Goal: Task Accomplishment & Management: Manage account settings

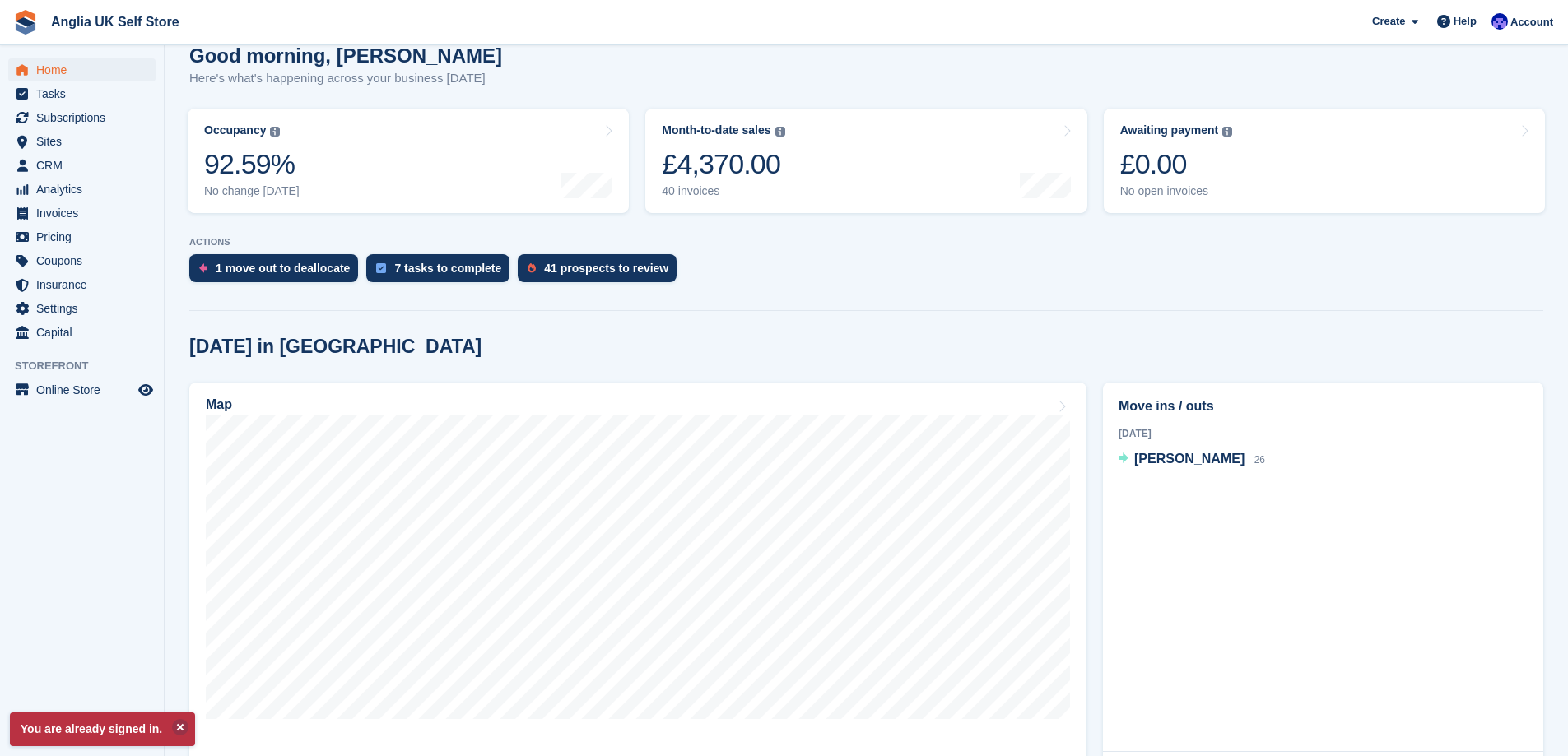
scroll to position [165, 0]
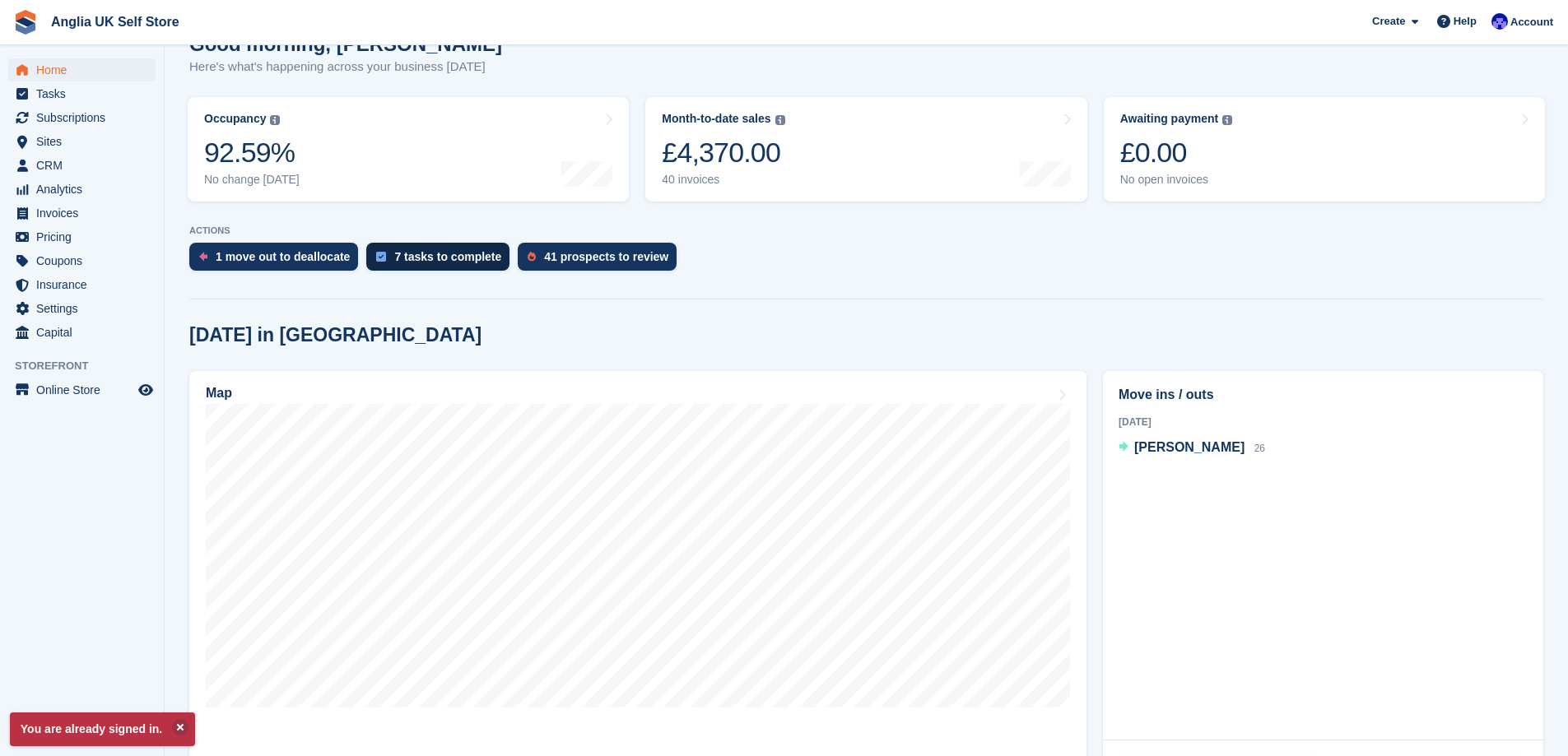
click at [424, 245] on div "7 tasks to complete" at bounding box center [438, 257] width 143 height 28
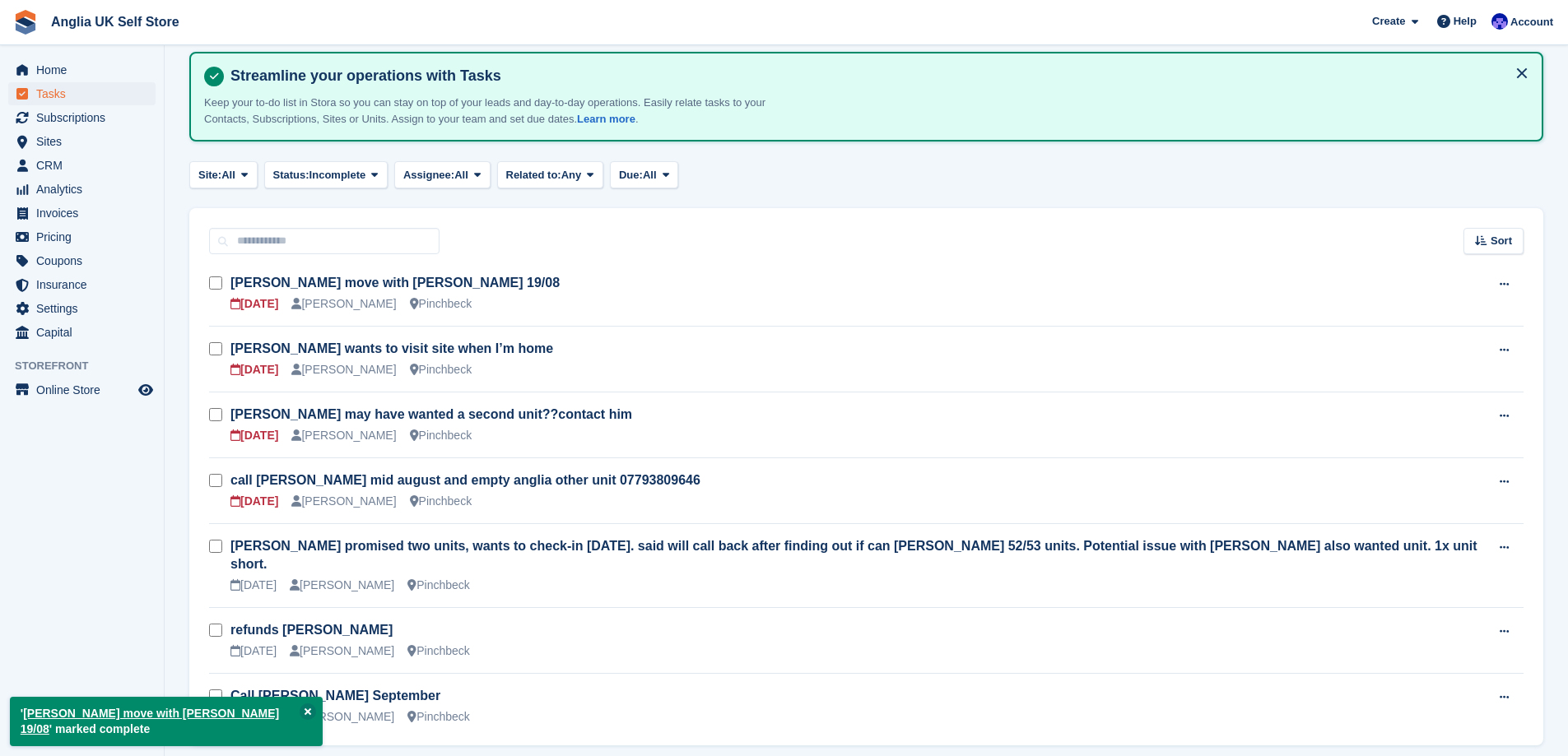
scroll to position [56, 0]
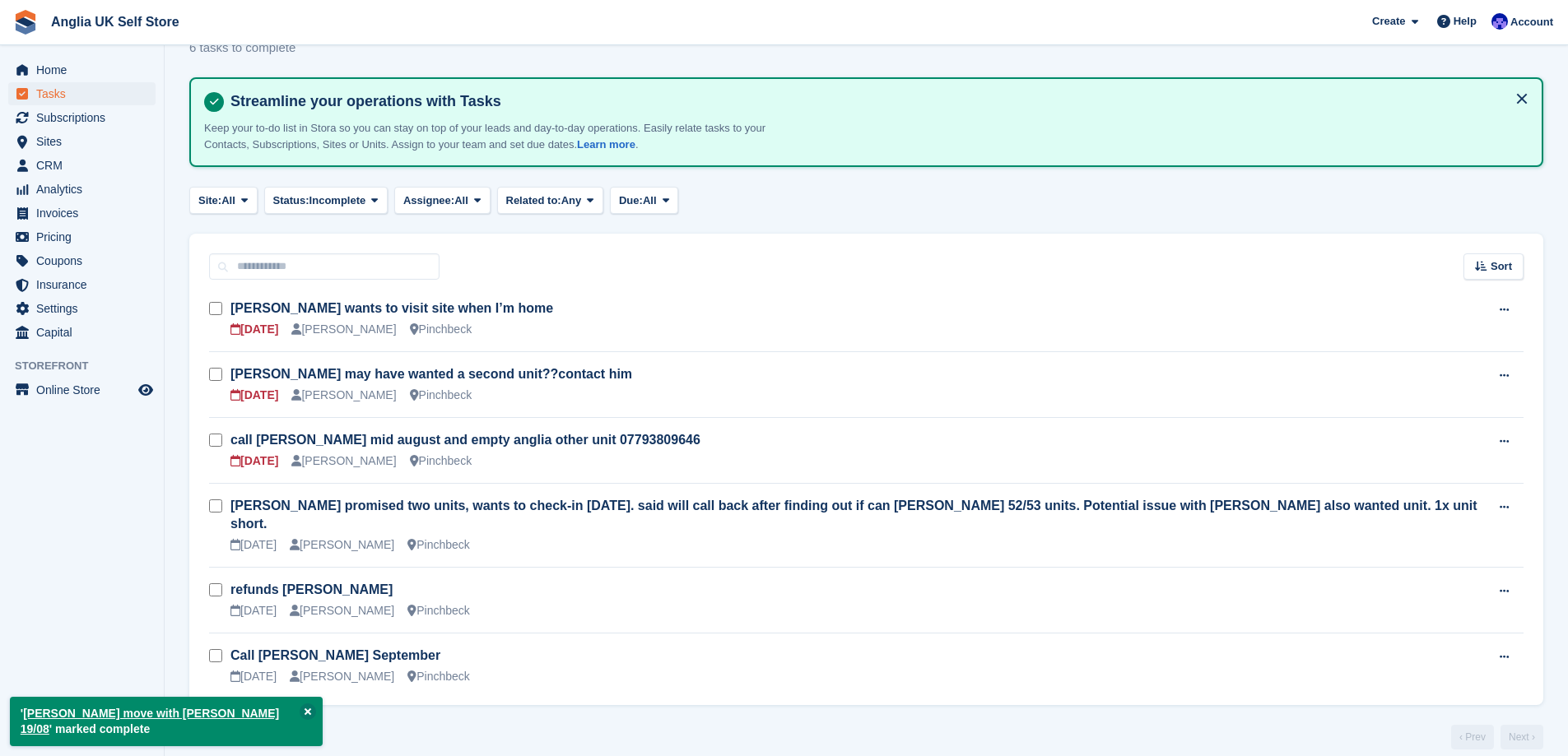
click at [215, 301] on form at bounding box center [219, 309] width 22 height 22
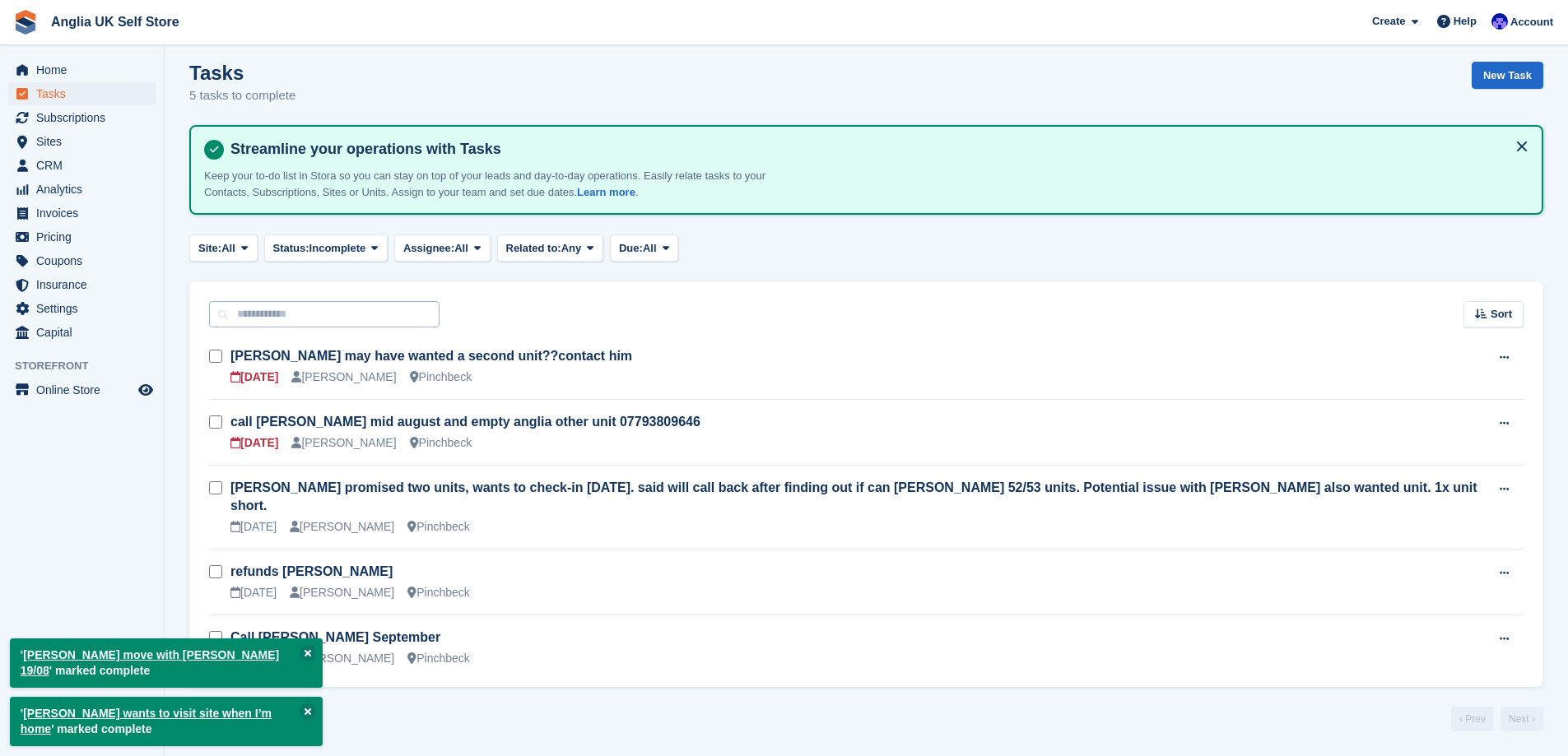
scroll to position [0, 0]
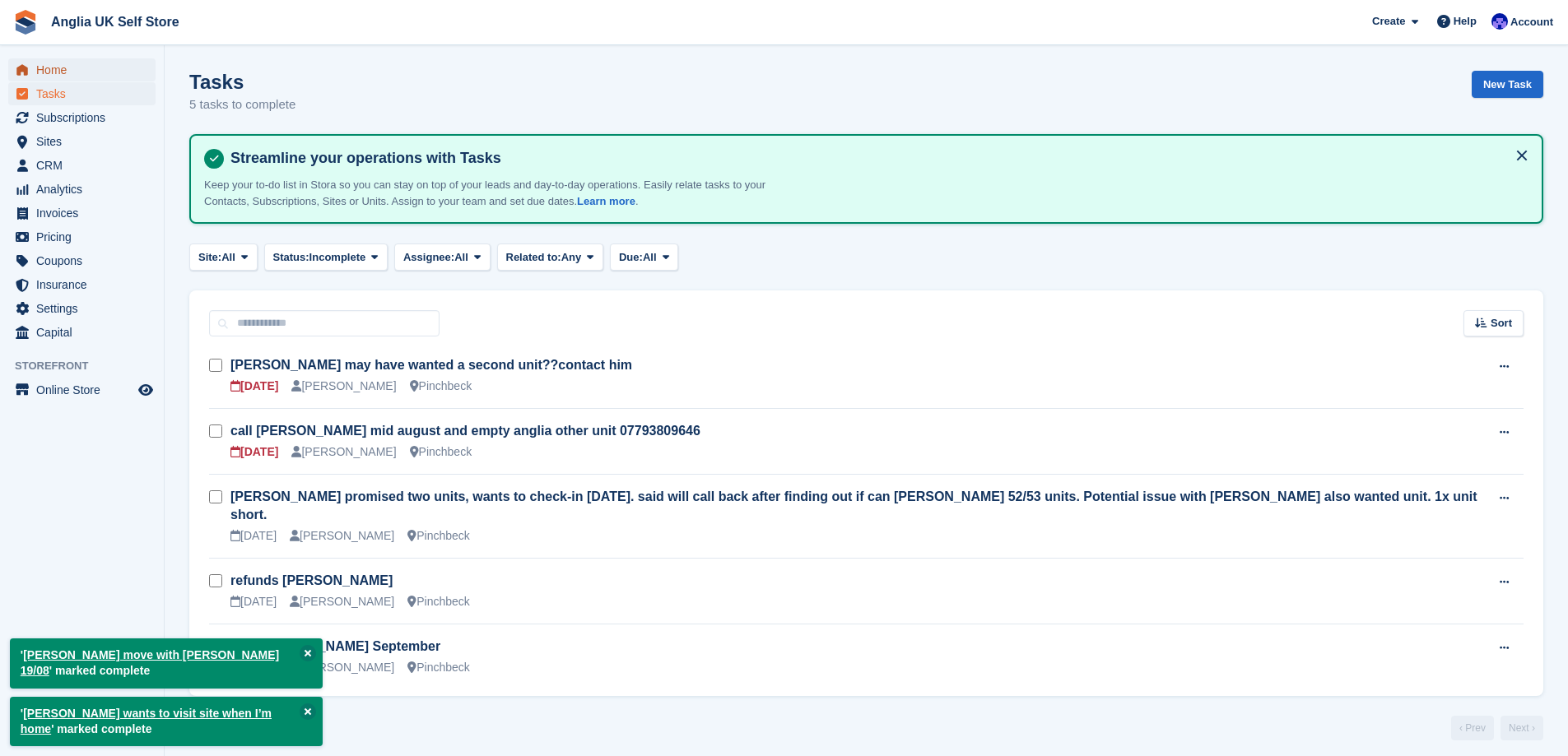
click at [117, 79] on span "Home" at bounding box center [85, 70] width 99 height 23
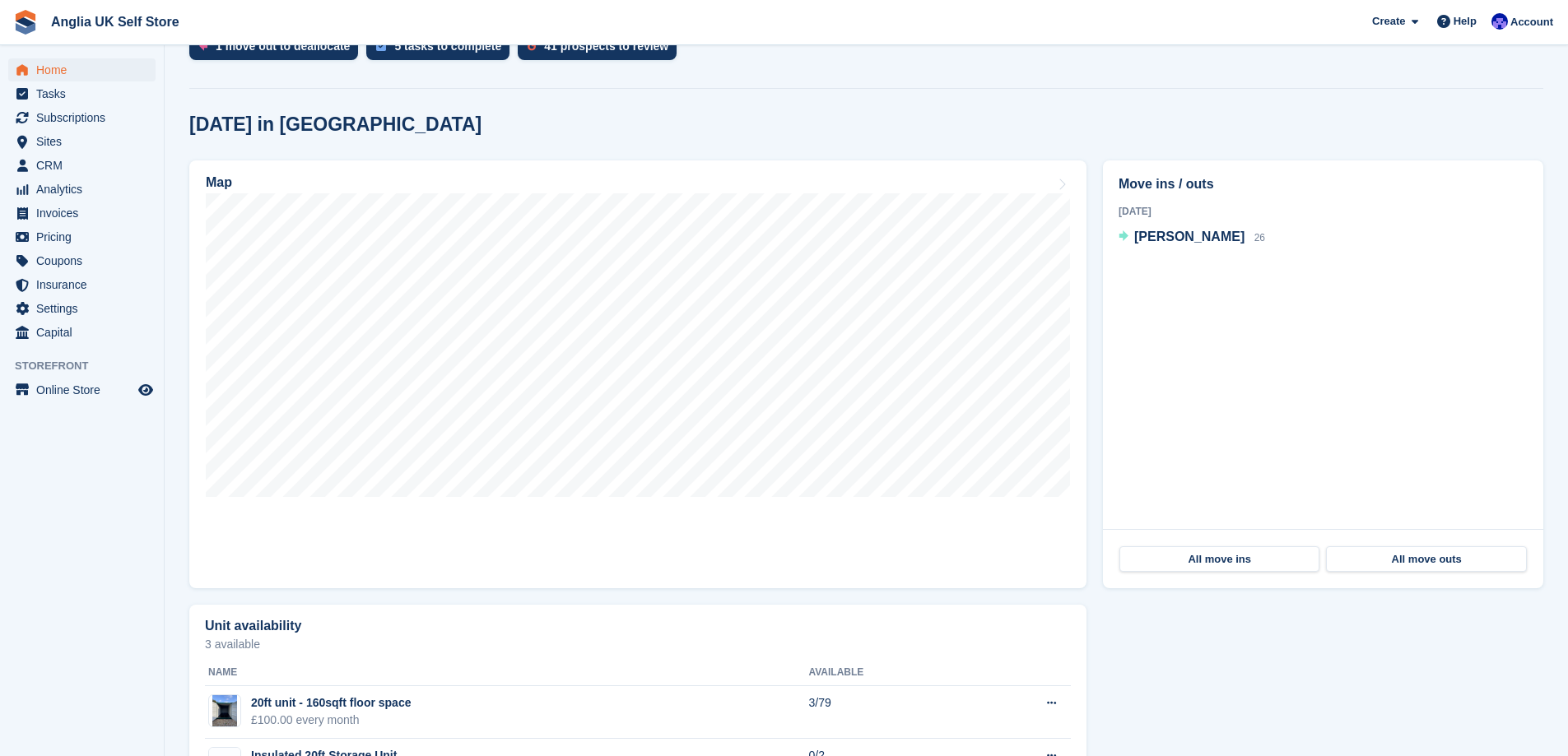
scroll to position [411, 0]
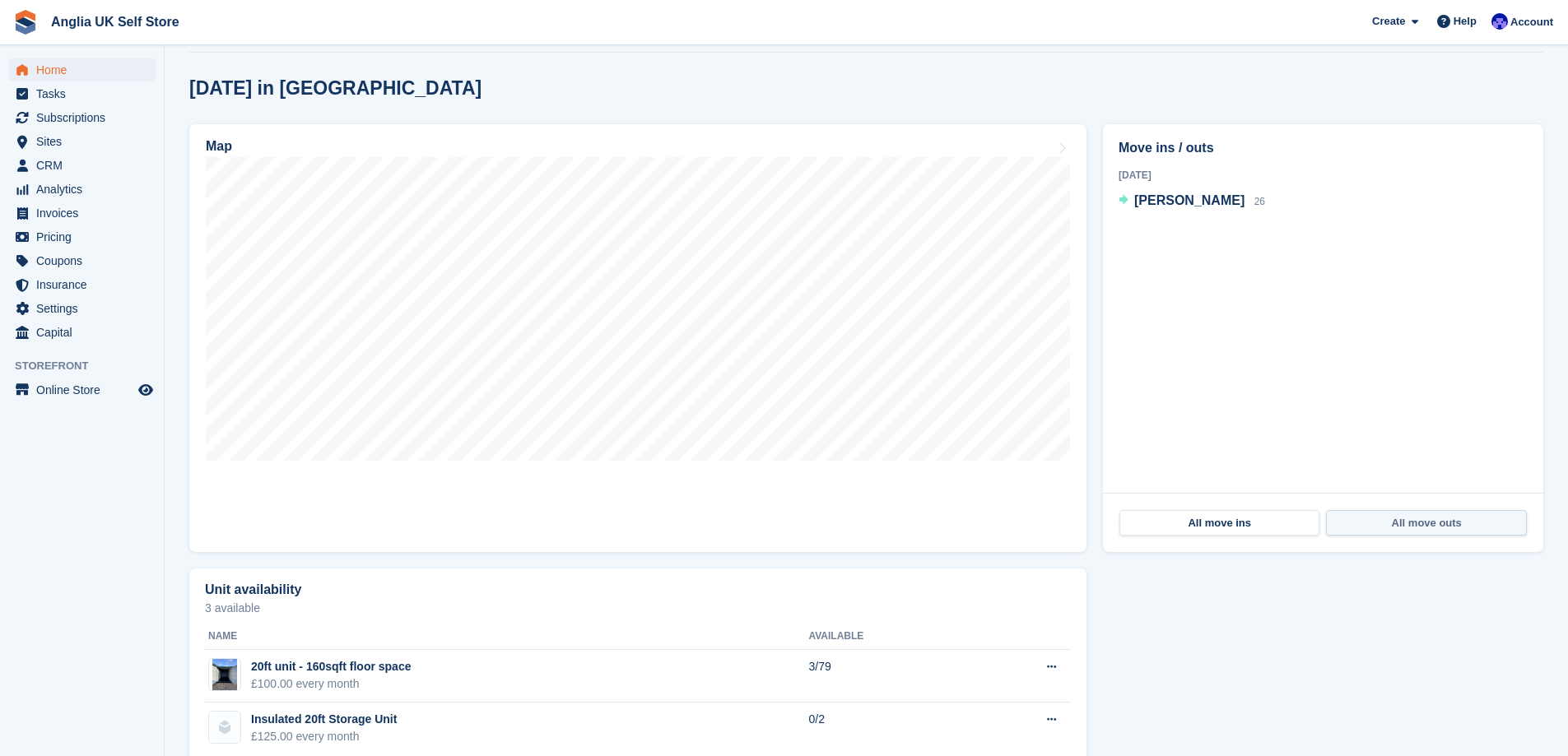
click at [1435, 513] on link "All move outs" at bounding box center [1426, 523] width 200 height 26
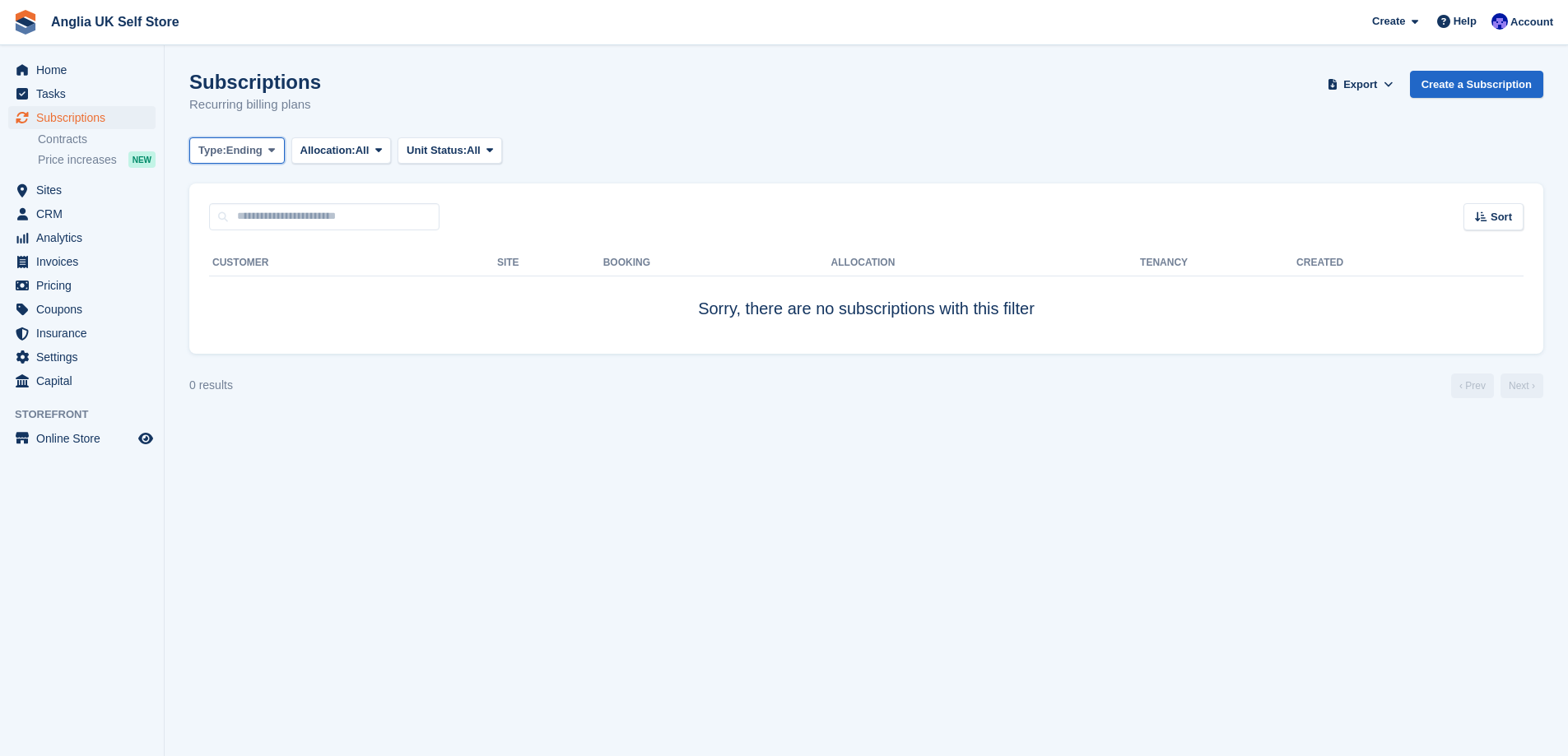
click at [273, 156] on span at bounding box center [271, 151] width 13 height 13
click at [269, 178] on link "All" at bounding box center [268, 188] width 143 height 29
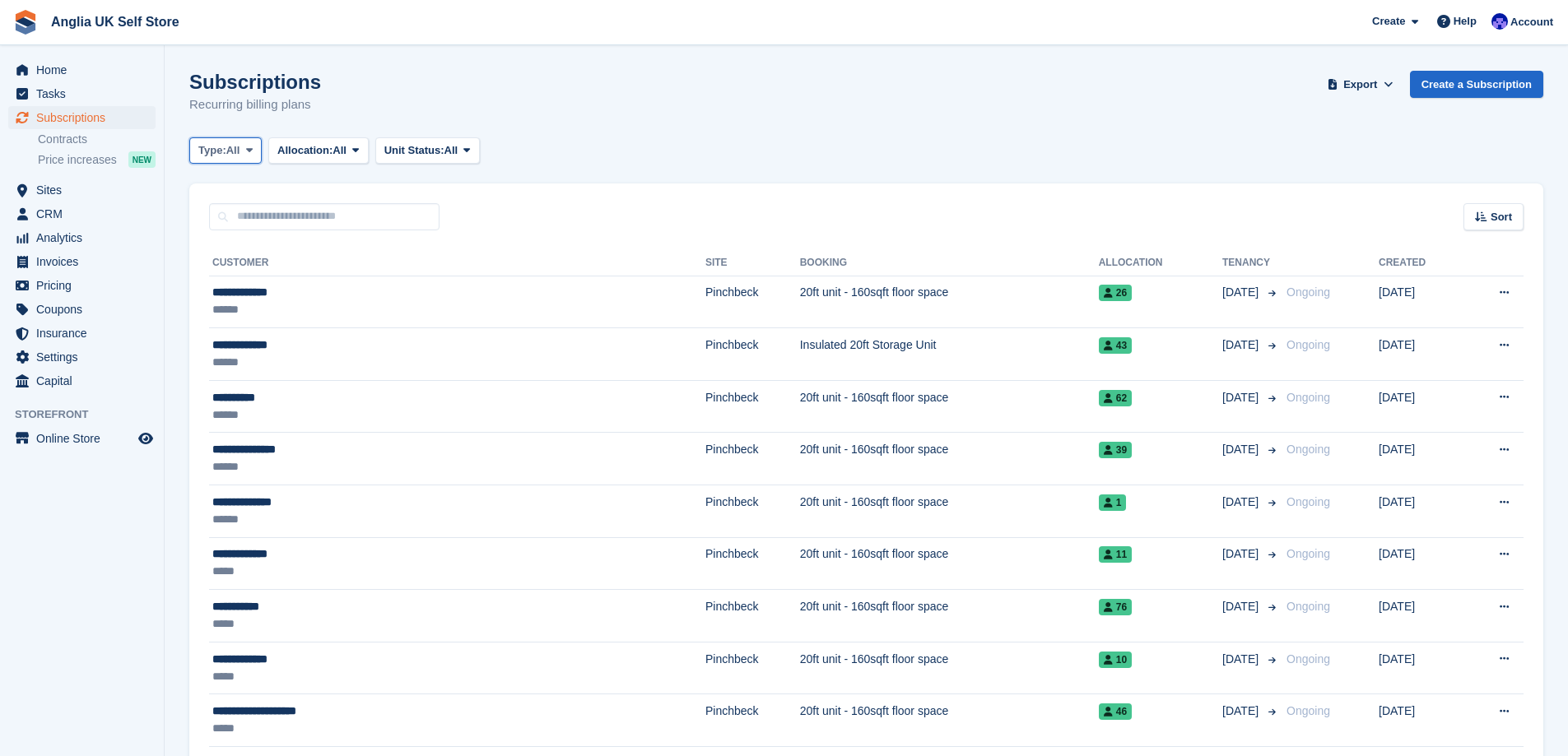
click at [244, 142] on button "Type: All" at bounding box center [225, 151] width 73 height 27
click at [274, 294] on link "Ending" at bounding box center [268, 307] width 143 height 29
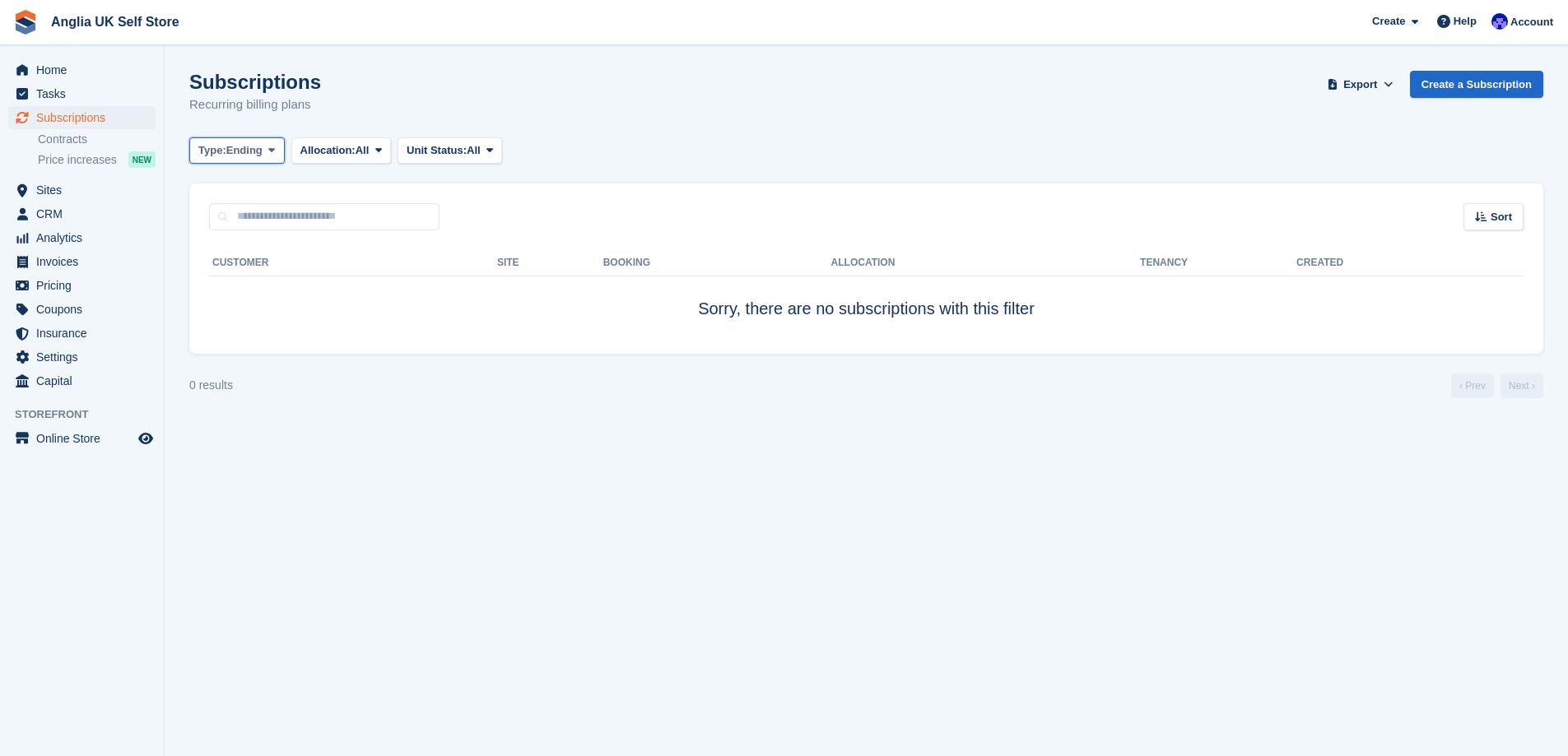
click at [252, 140] on button "Type: Ending" at bounding box center [236, 151] width 95 height 27
click at [268, 262] on link "Previous" at bounding box center [268, 248] width 143 height 29
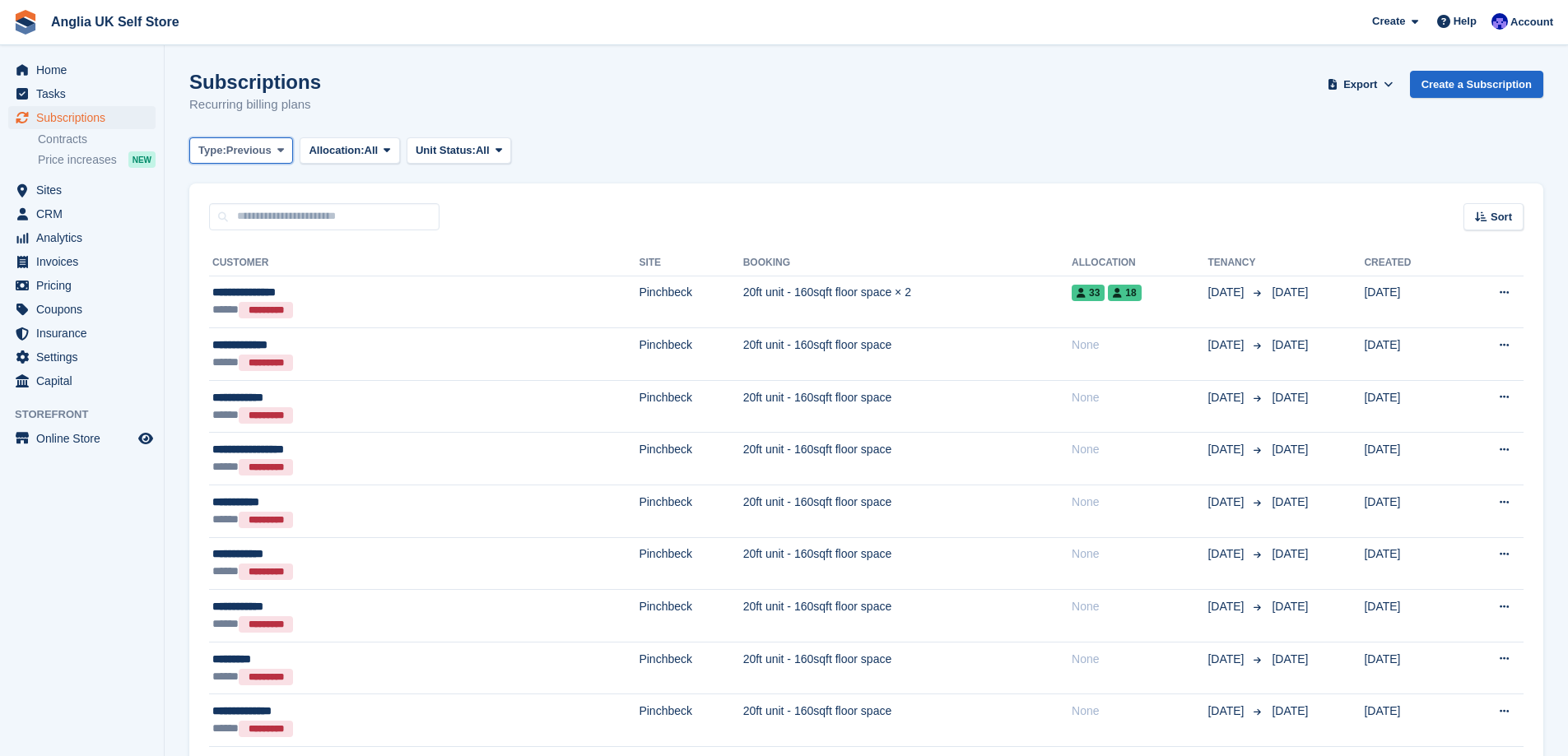
click at [268, 145] on span "Previous" at bounding box center [249, 150] width 45 height 16
click at [632, 117] on div "Subscriptions Recurring billing plans Export Export Subscriptions Export a CSV …" at bounding box center [866, 102] width 1354 height 63
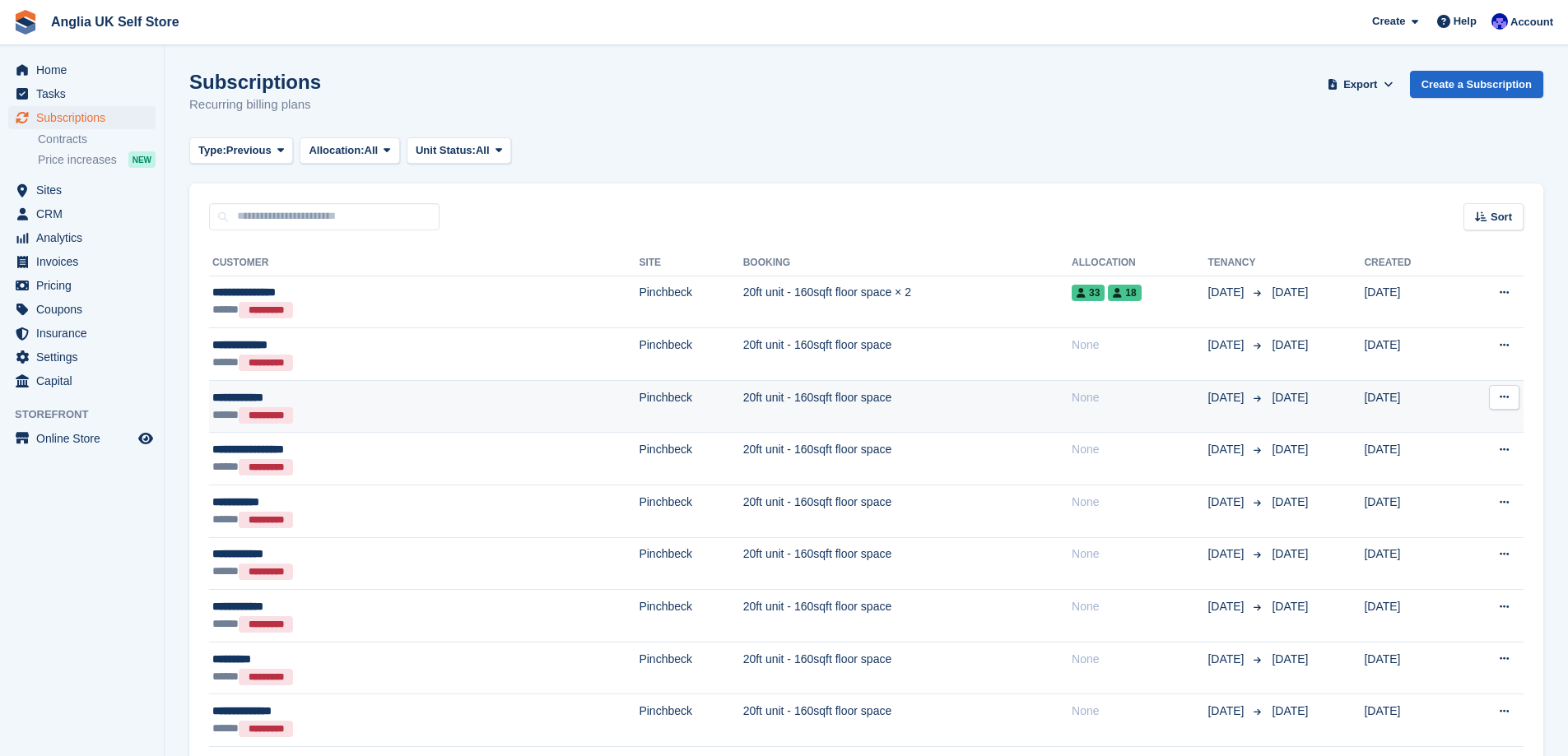
scroll to position [82, 0]
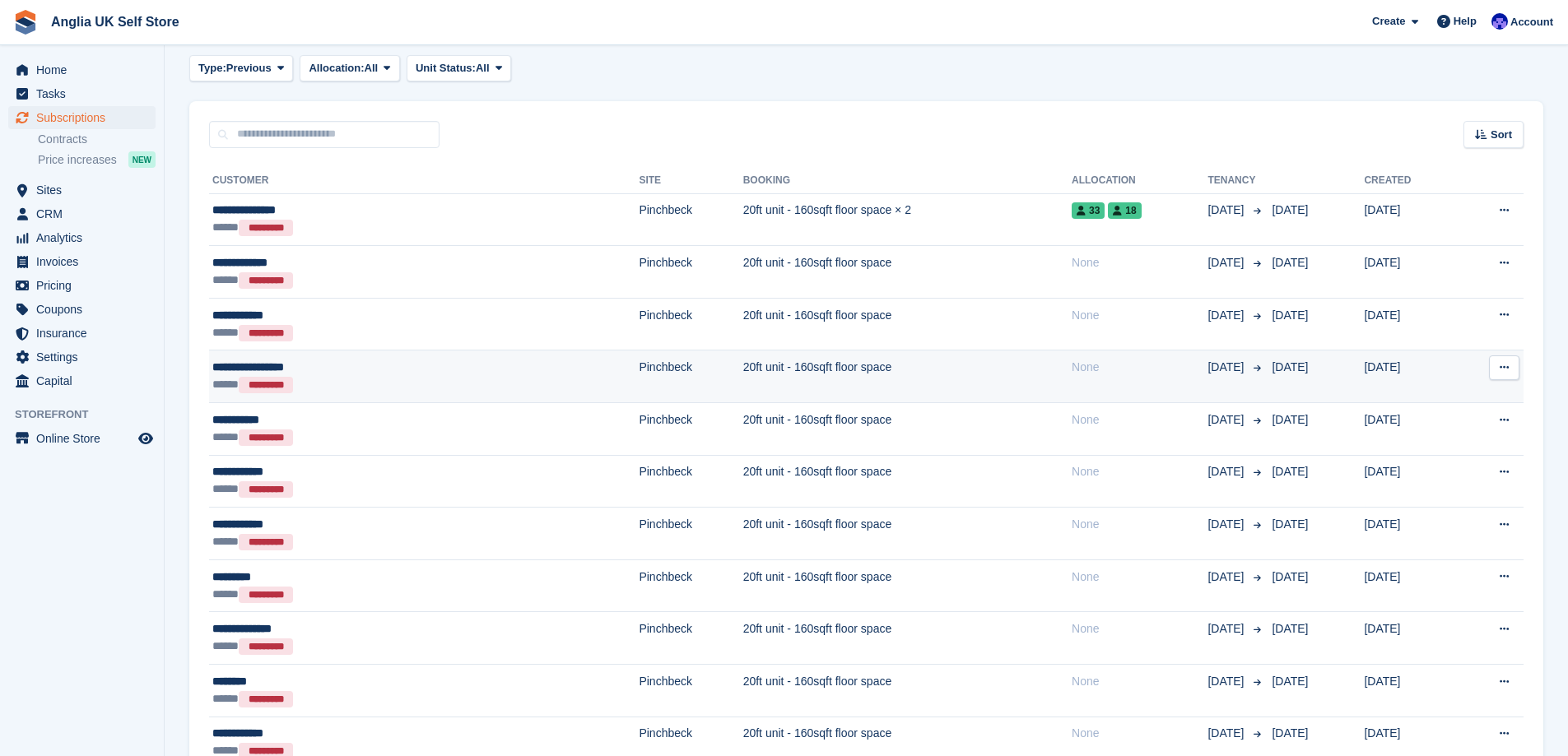
click at [382, 373] on div "**********" at bounding box center [321, 367] width 217 height 17
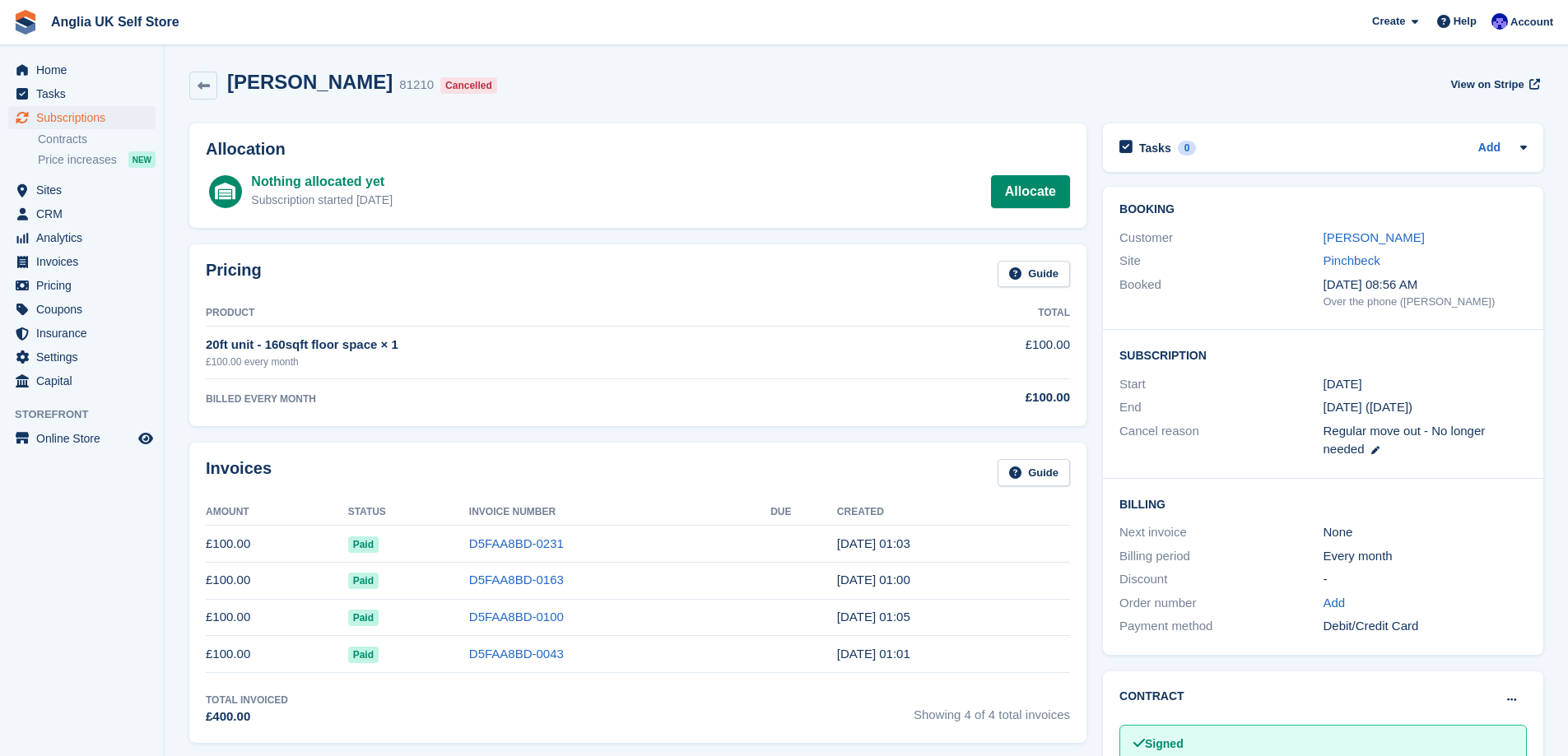
click at [211, 90] on link at bounding box center [203, 86] width 28 height 28
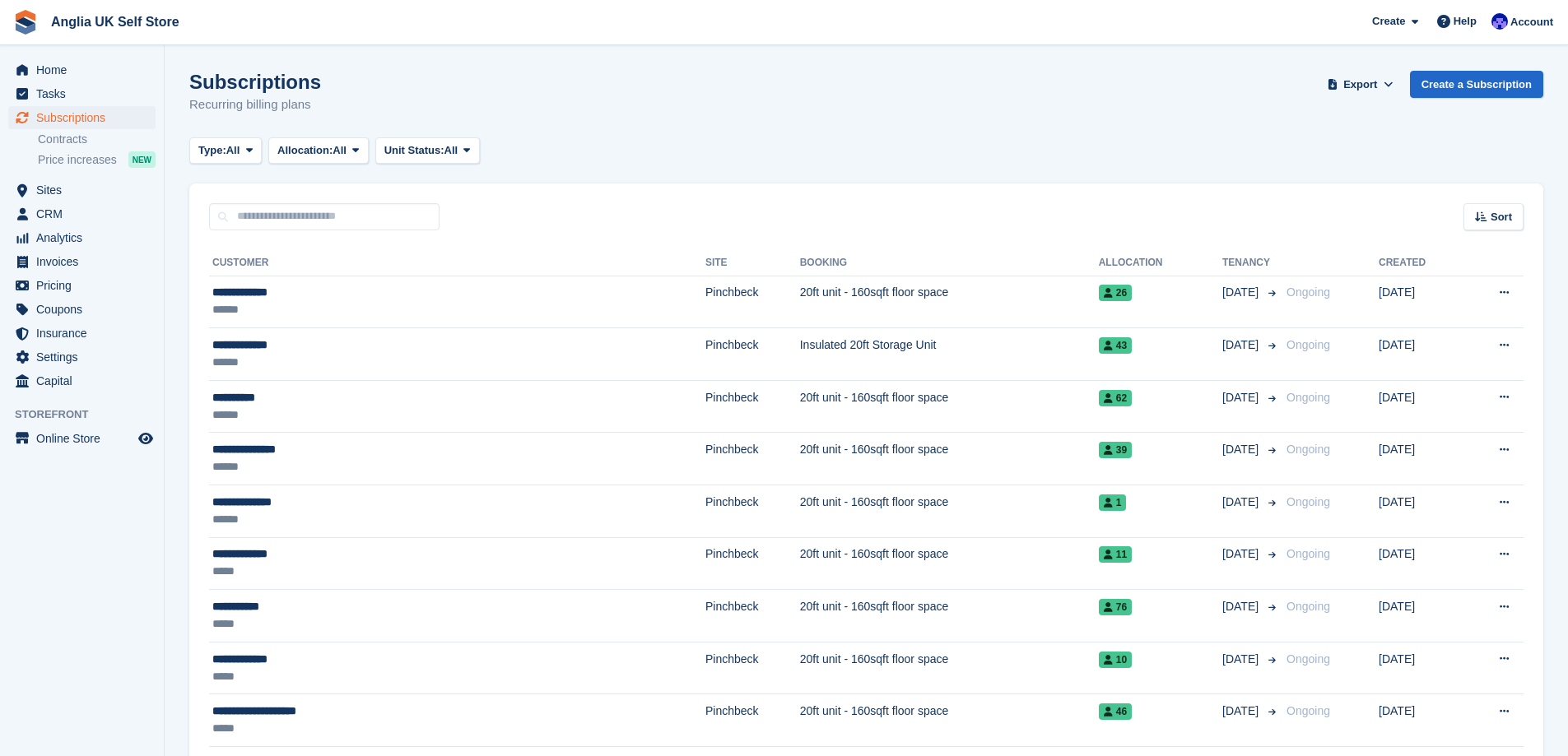
scroll to position [82, 0]
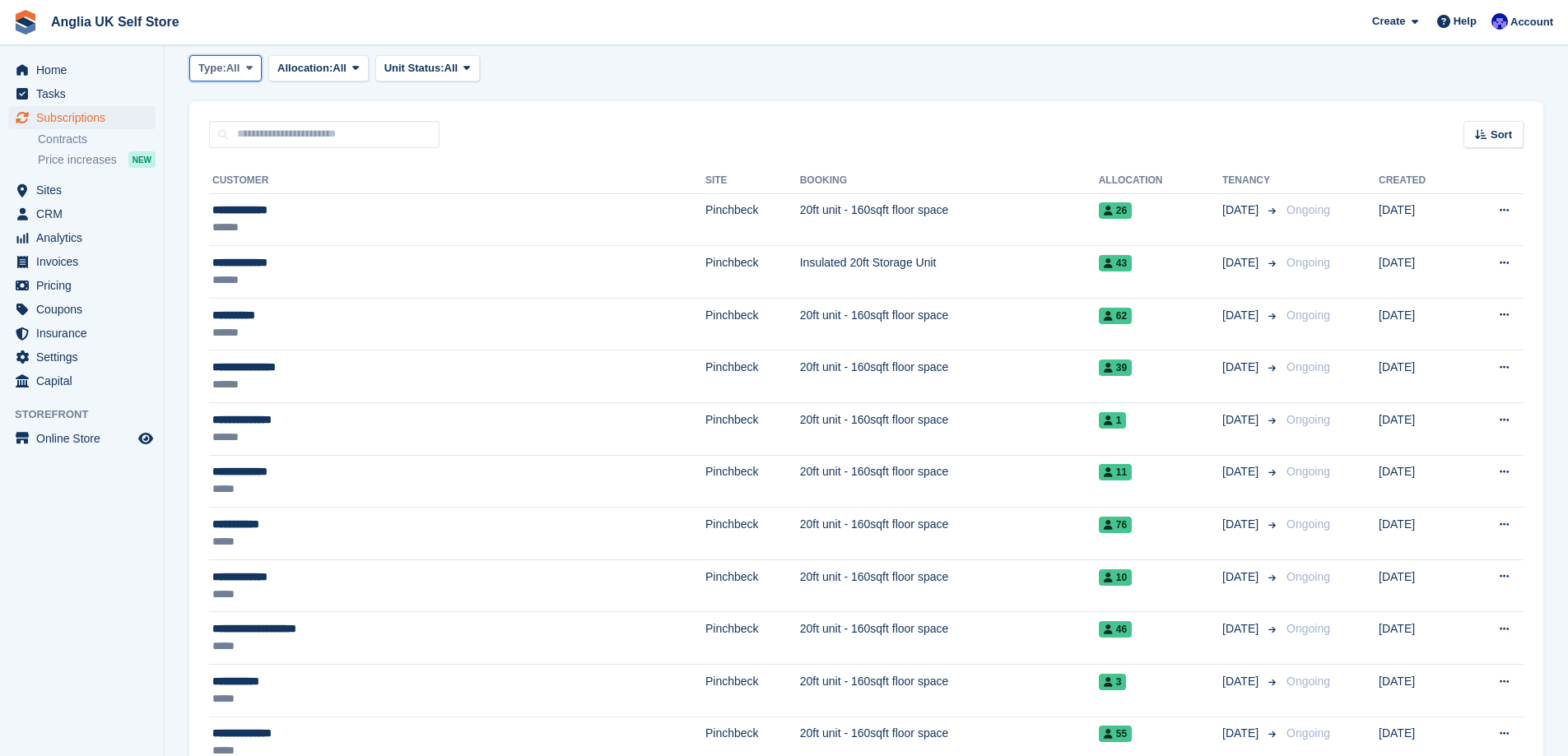
click at [237, 69] on span "All" at bounding box center [233, 68] width 14 height 16
click at [263, 165] on link "Previous" at bounding box center [268, 166] width 143 height 29
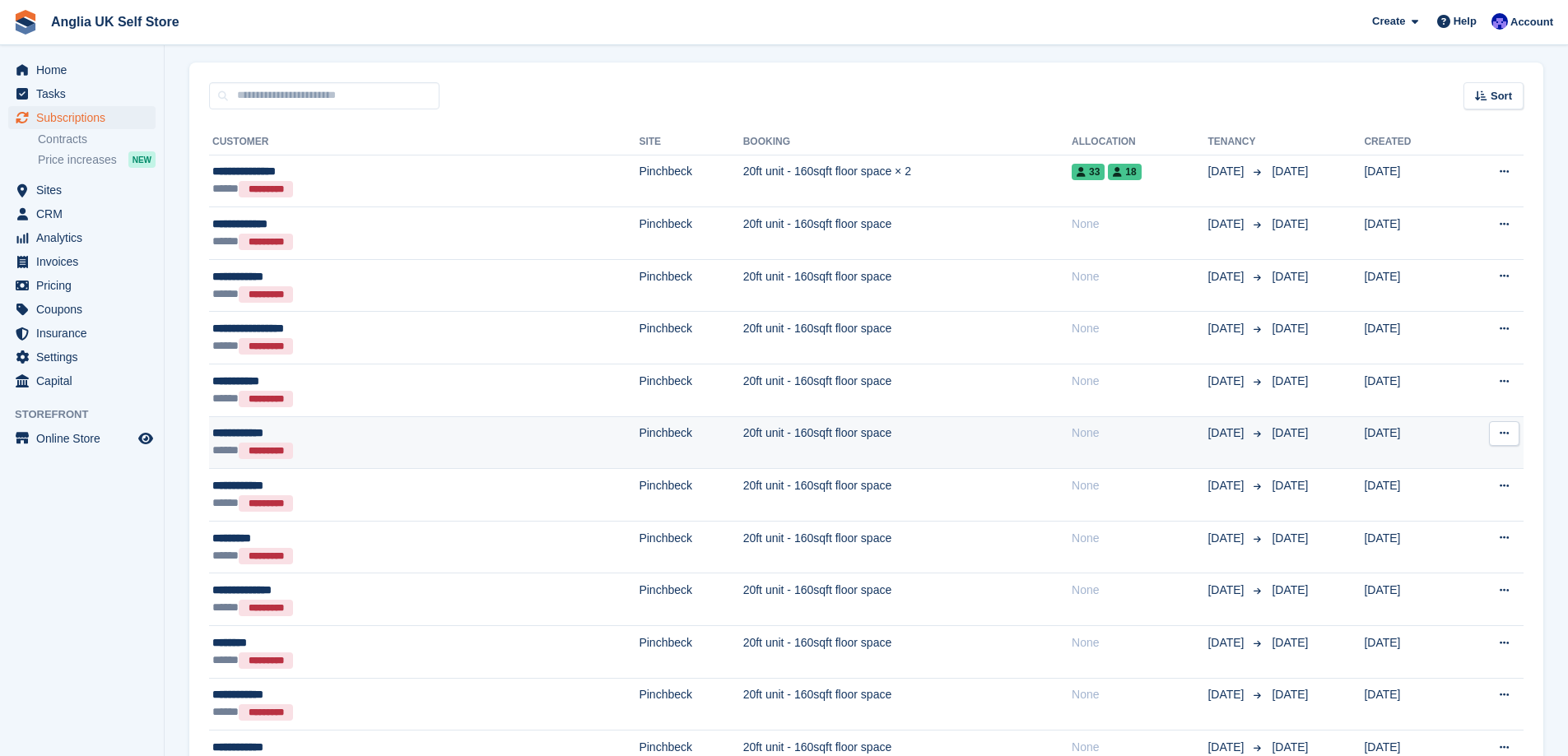
scroll to position [165, 0]
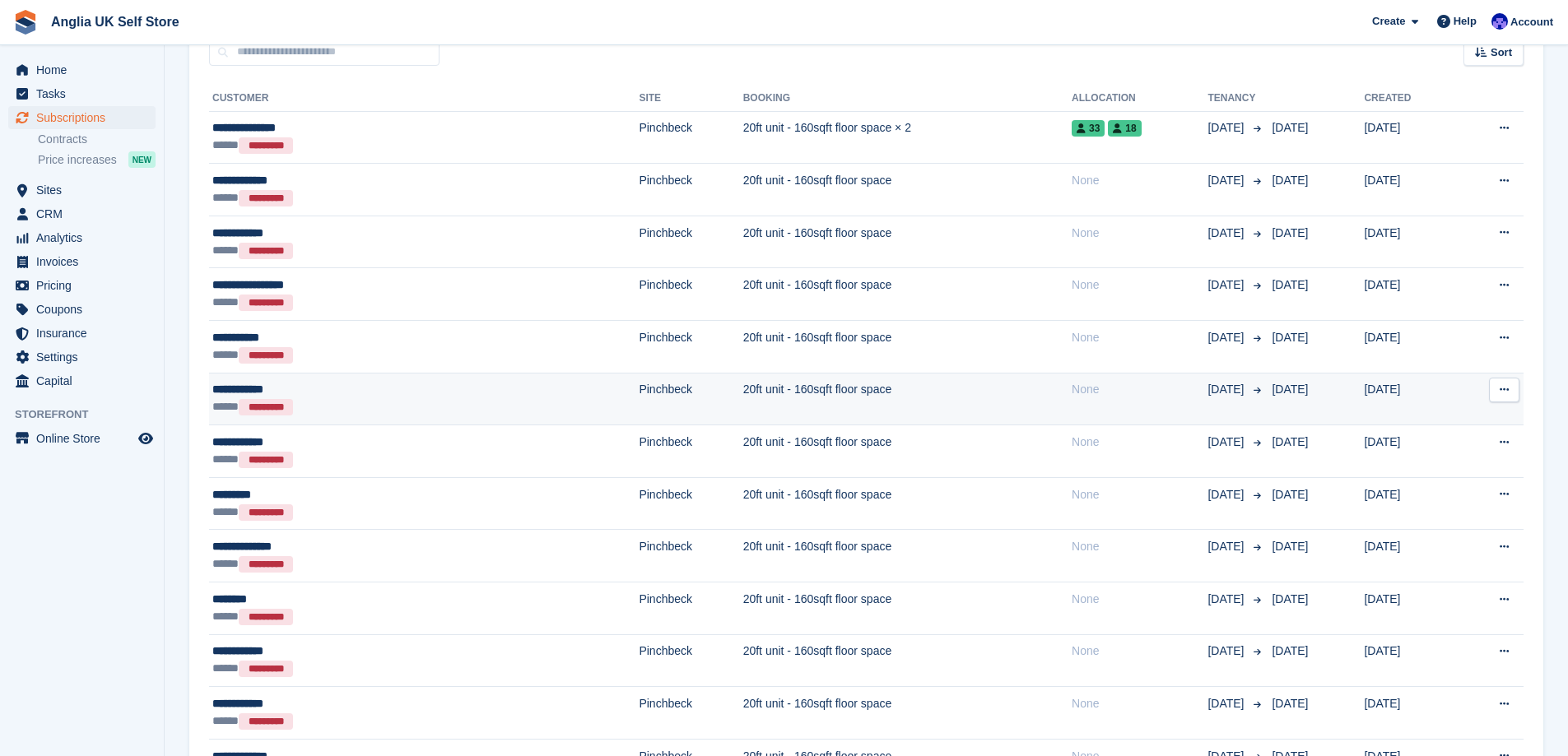
click at [376, 396] on div "**********" at bounding box center [321, 390] width 217 height 17
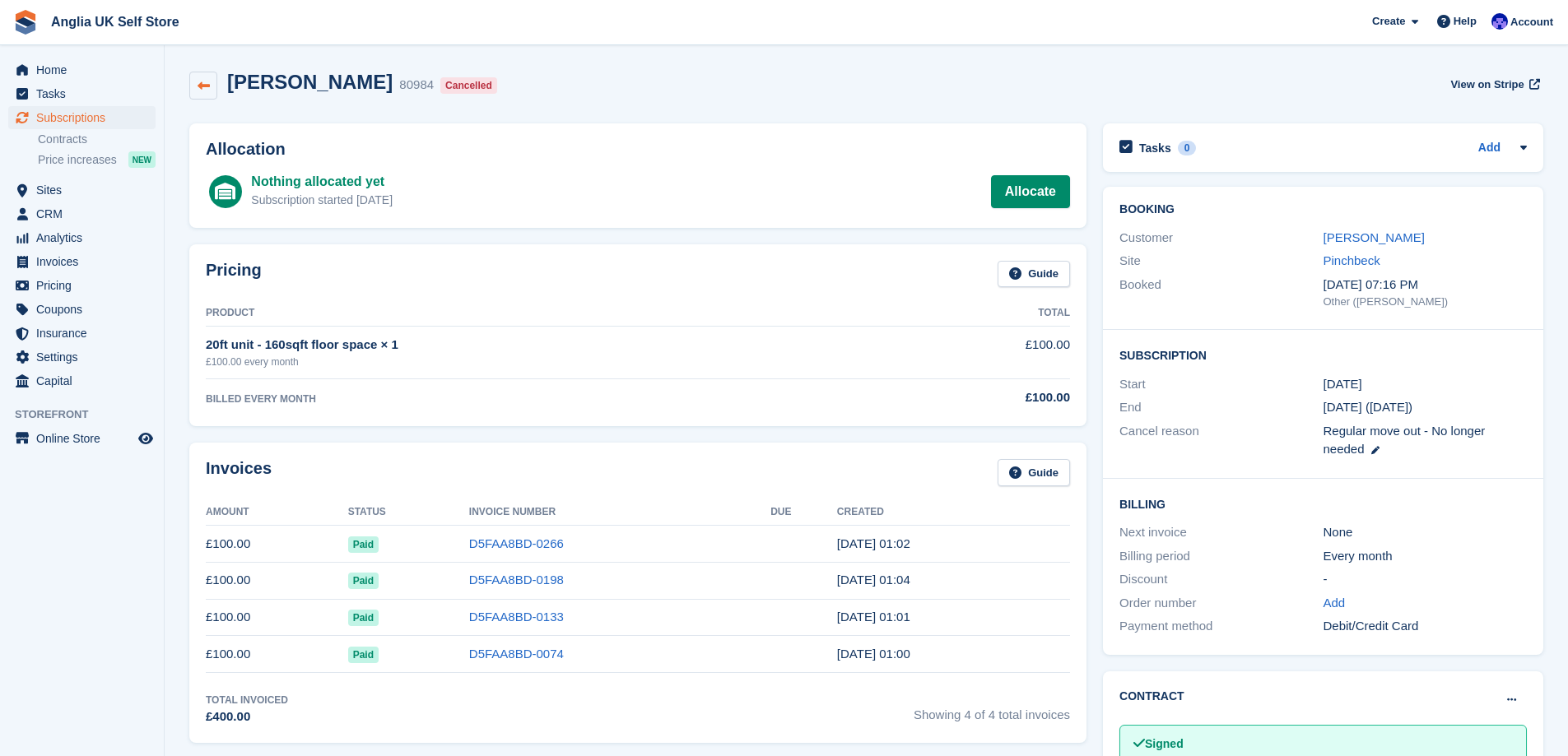
click at [200, 98] on link at bounding box center [203, 86] width 28 height 28
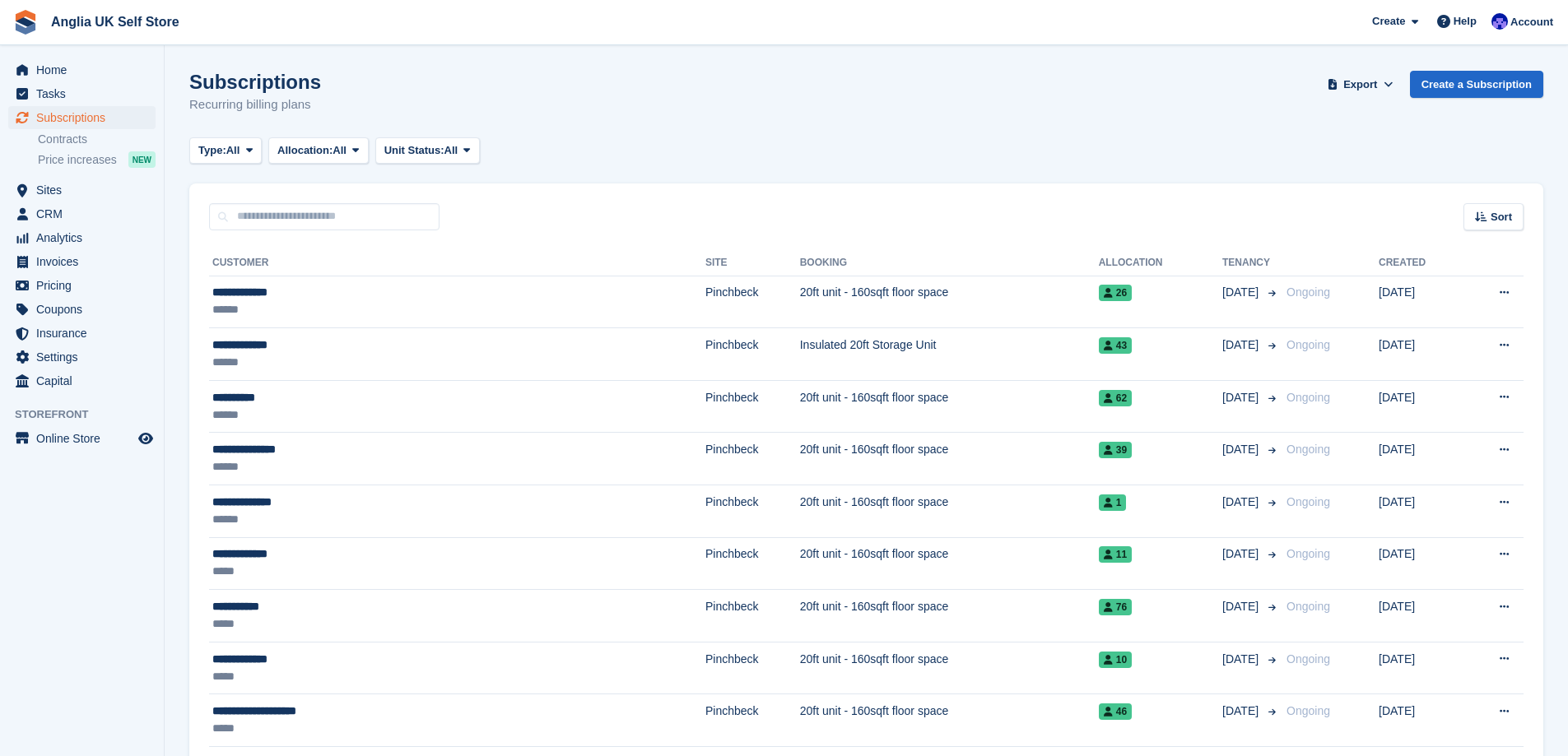
click at [243, 145] on button "Type: All" at bounding box center [225, 151] width 73 height 27
click at [267, 252] on link "Previous" at bounding box center [268, 248] width 143 height 29
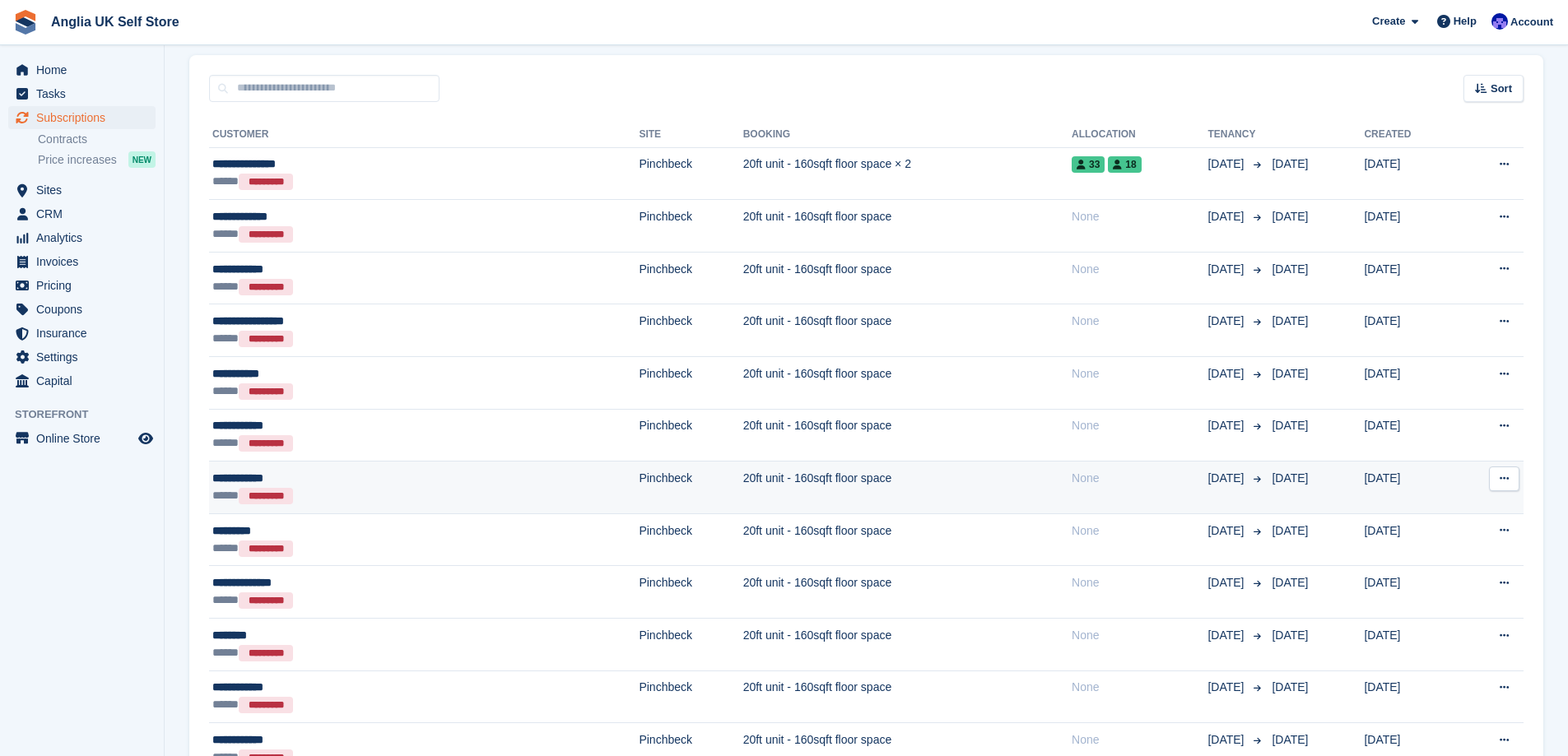
scroll to position [165, 0]
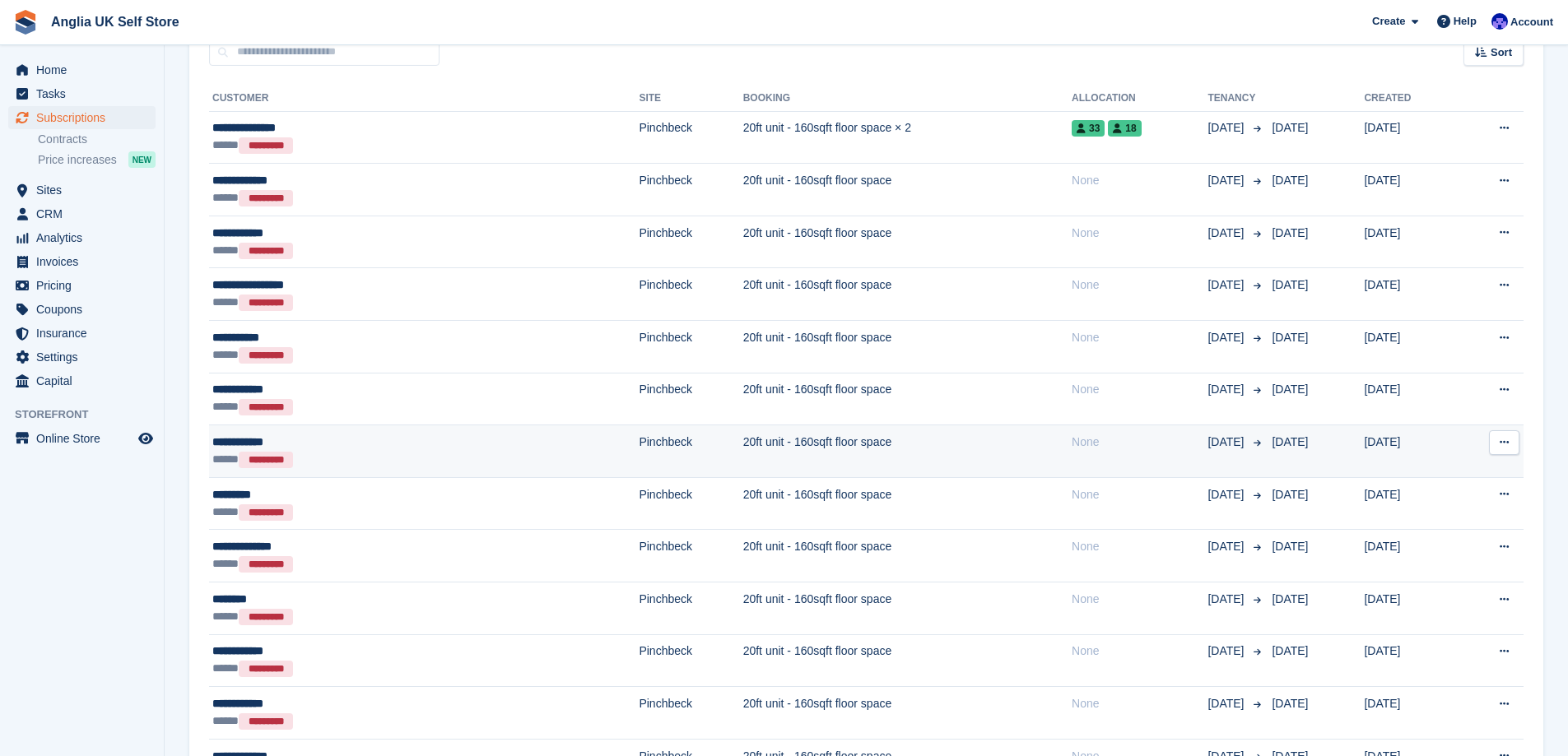
click at [414, 474] on td "**********" at bounding box center [424, 452] width 429 height 53
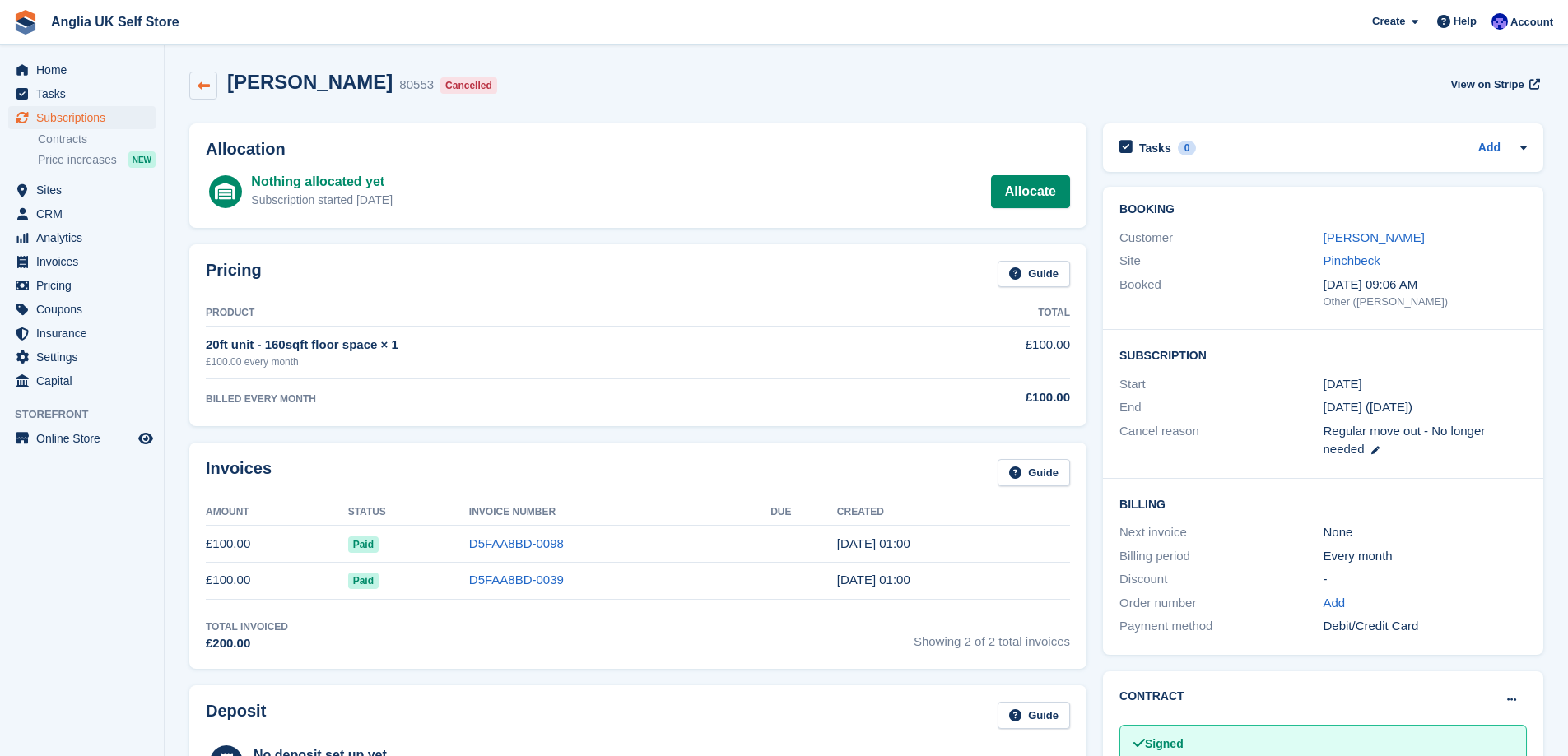
click at [211, 85] on link at bounding box center [203, 86] width 28 height 28
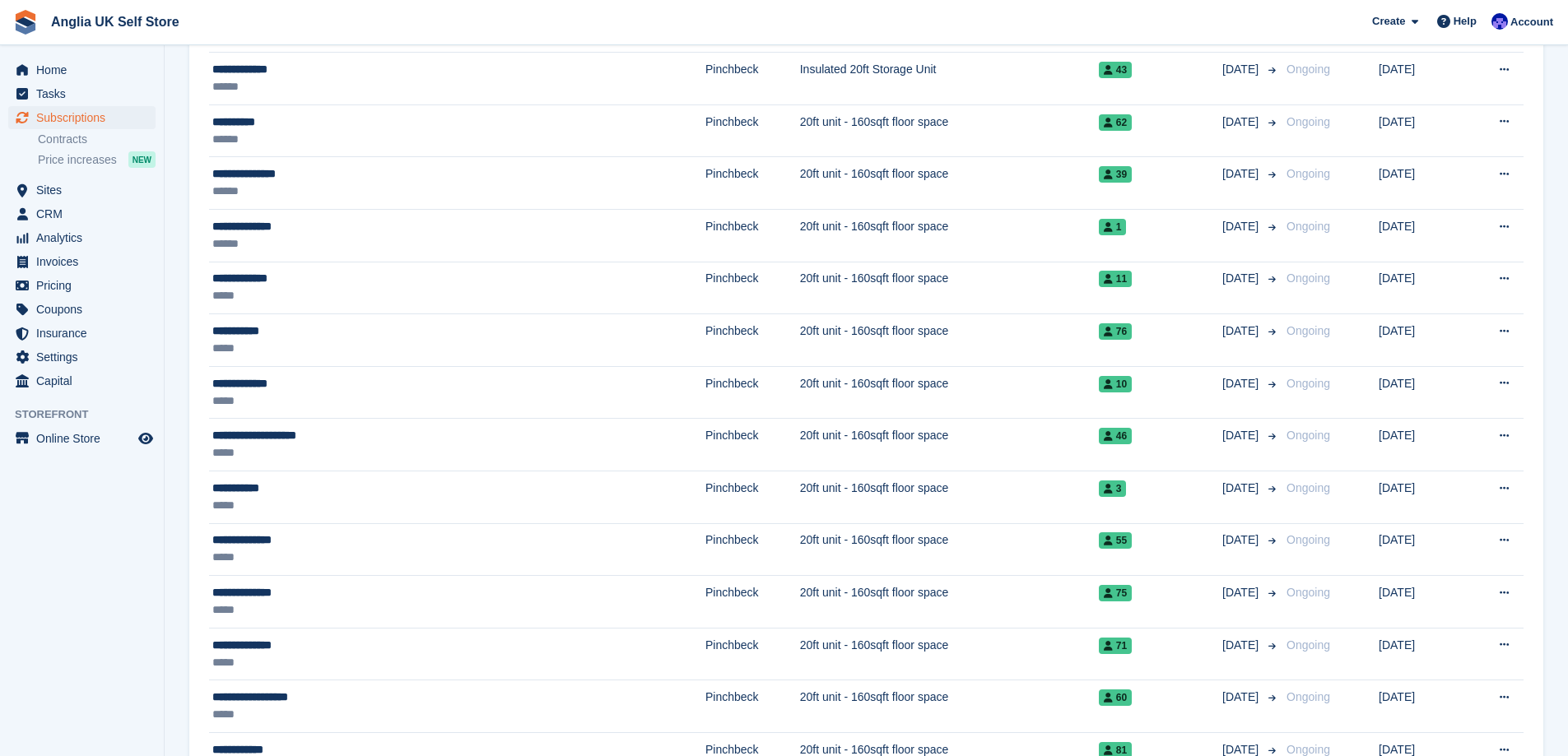
scroll to position [411, 0]
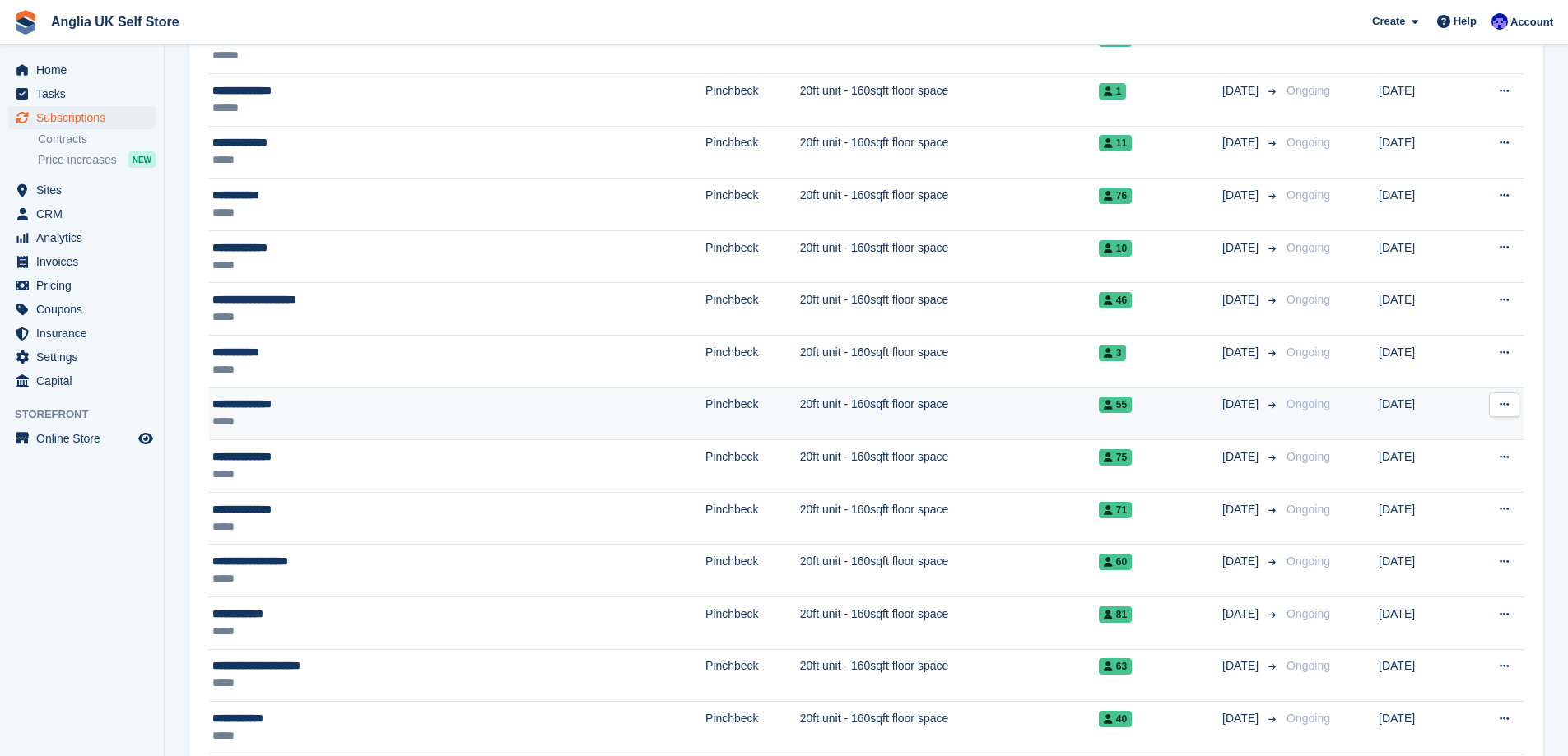
click at [321, 395] on td "**********" at bounding box center [457, 414] width 496 height 53
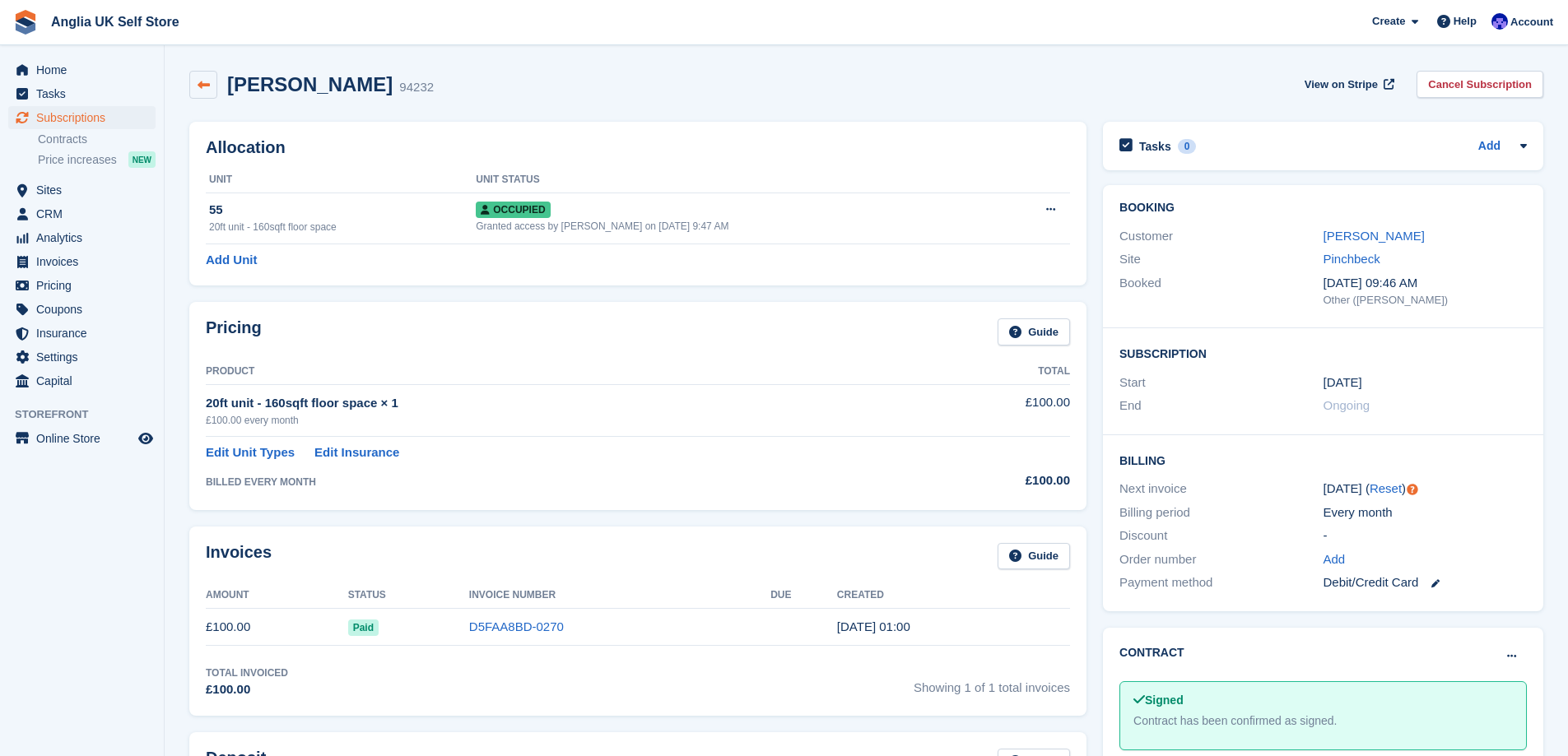
click at [213, 87] on link at bounding box center [203, 85] width 28 height 28
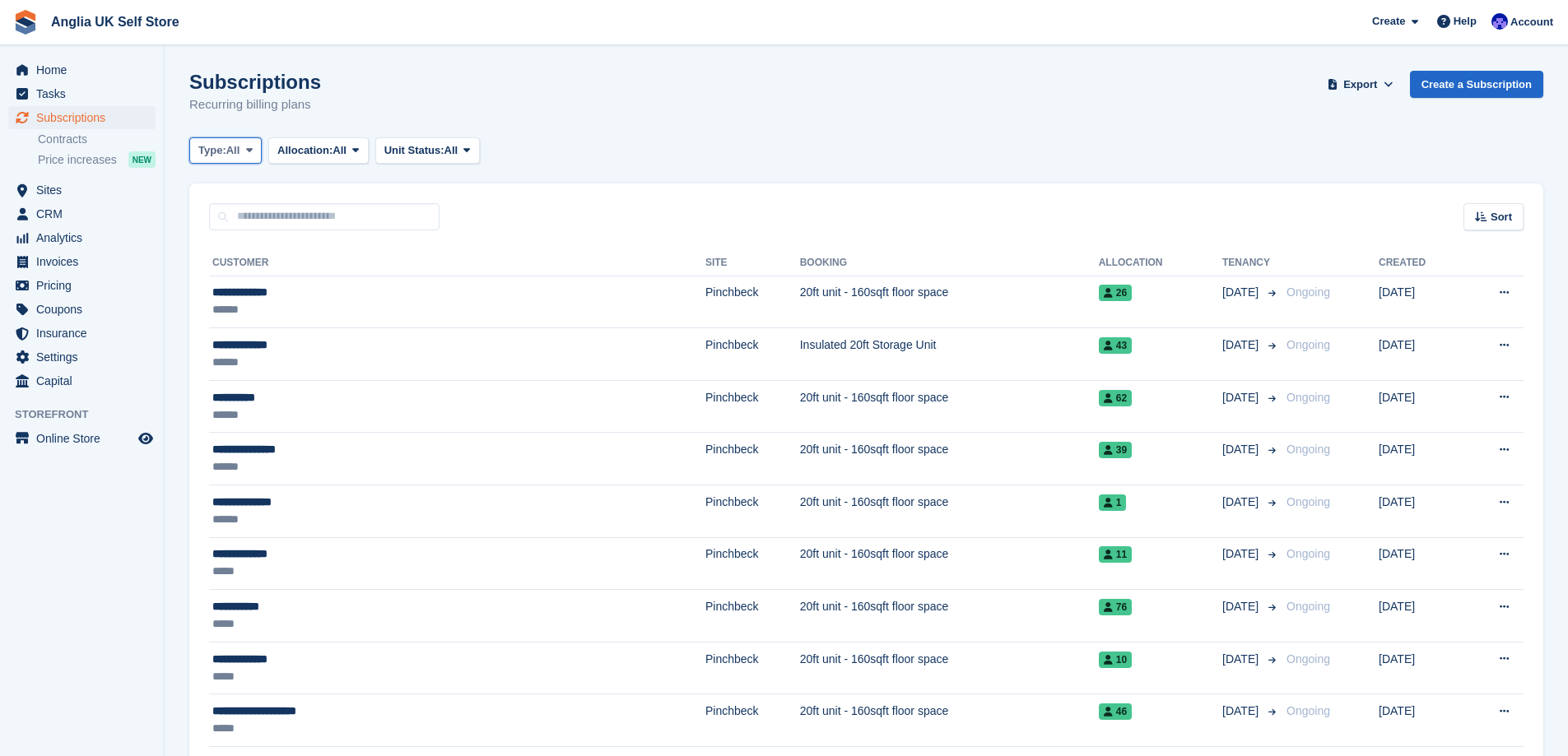
click at [255, 153] on span at bounding box center [250, 151] width 13 height 13
click at [269, 252] on link "Previous" at bounding box center [268, 248] width 143 height 29
